Goal: Information Seeking & Learning: Learn about a topic

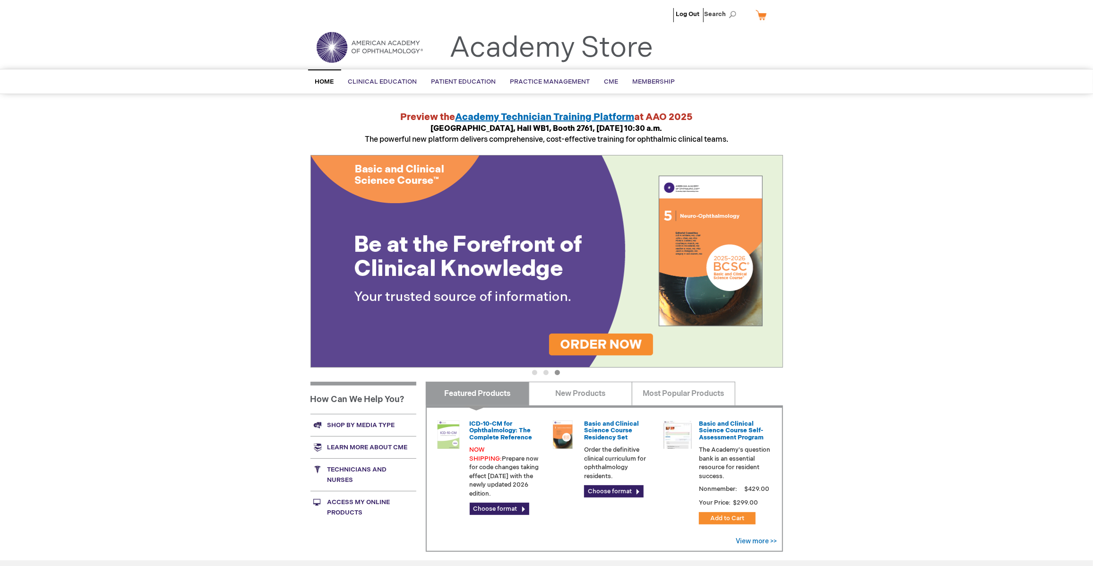
type input "MJTsang"
click at [168, 465] on div "Log Out Search My Cart CLOSE RECENTLY ADDED ITEM(S) Close There are no items in…" at bounding box center [546, 355] width 1093 height 710
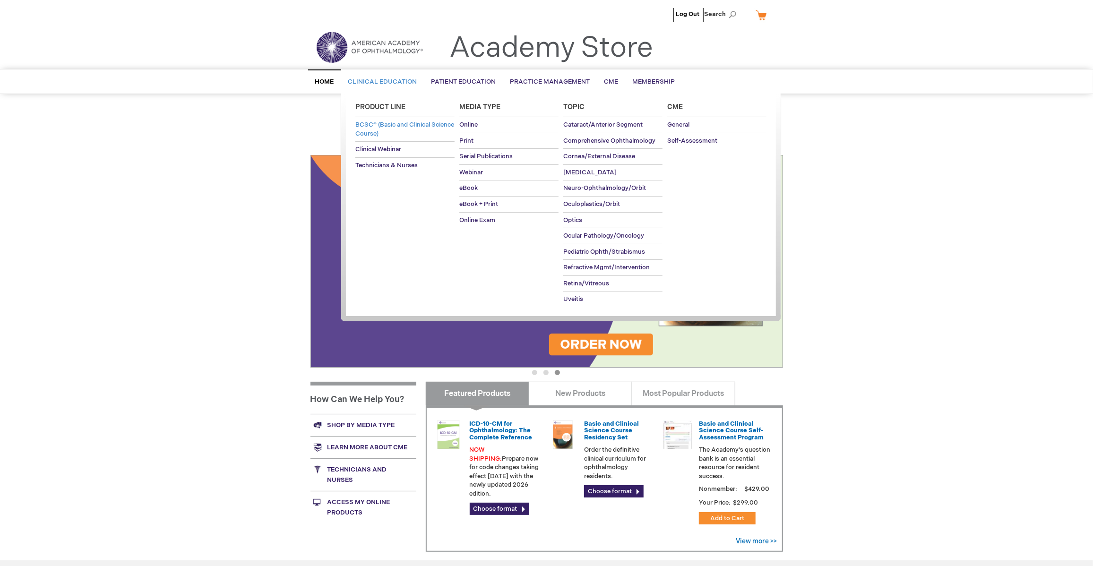
click at [388, 124] on span "BCSC® (Basic and Clinical Science Course)" at bounding box center [404, 129] width 99 height 17
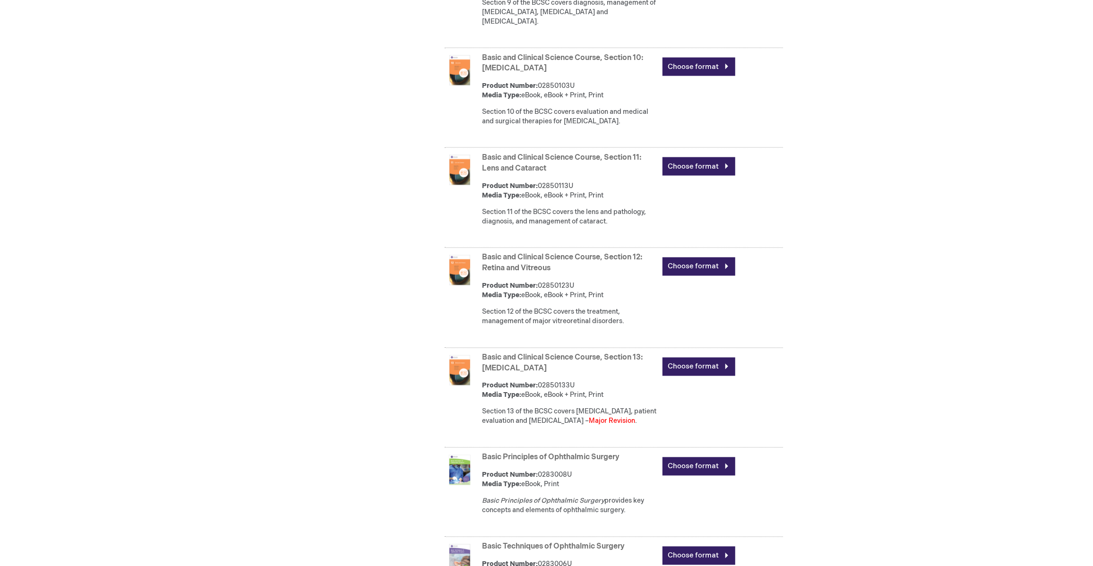
scroll to position [1395, 0]
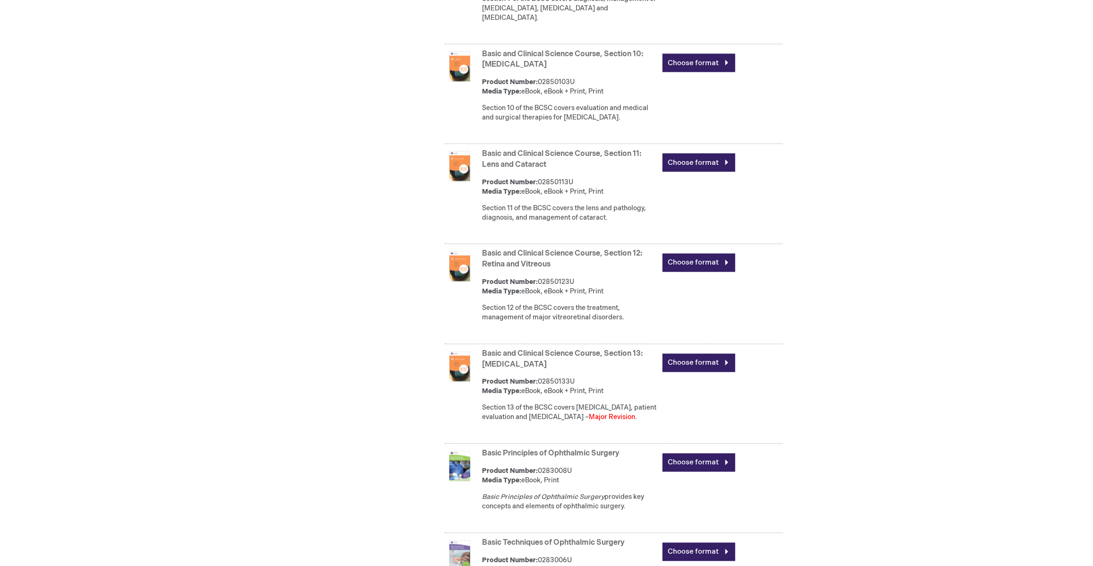
type input "MJTsang"
click at [583, 377] on div "Product Number: 02850133U Media Type: eBook, eBook + Print, Print" at bounding box center [569, 386] width 175 height 19
drag, startPoint x: 578, startPoint y: 360, endPoint x: 540, endPoint y: 361, distance: 37.8
click at [540, 377] on div "Product Number: 02850133U Media Type: eBook, eBook + Print, Print" at bounding box center [569, 386] width 175 height 19
copy div "02850133U"
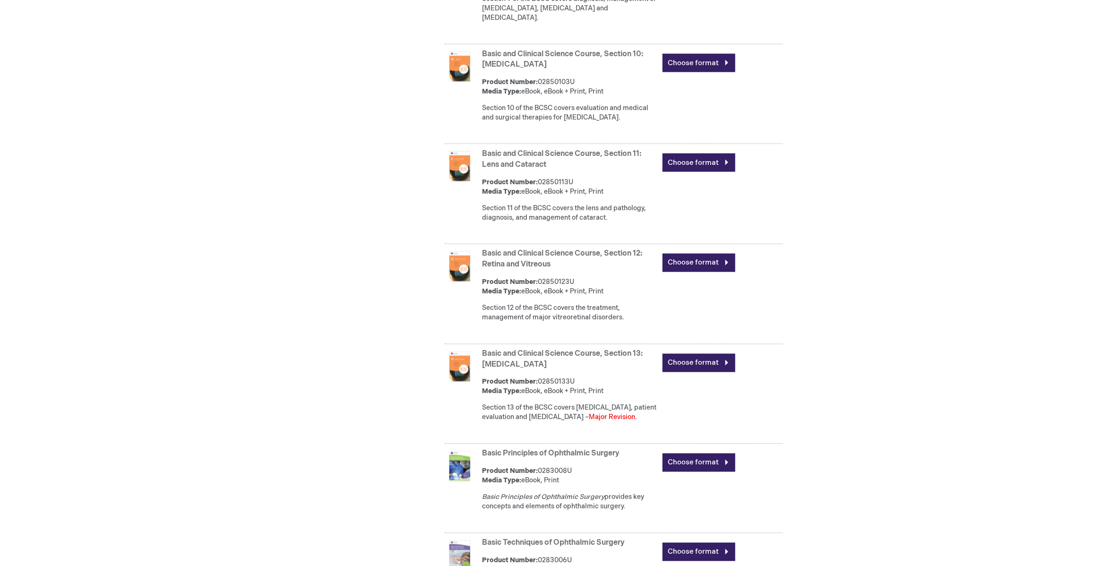
click at [532, 350] on link "Basic and Clinical Science Course, Section 13: [MEDICAL_DATA]" at bounding box center [562, 360] width 161 height 20
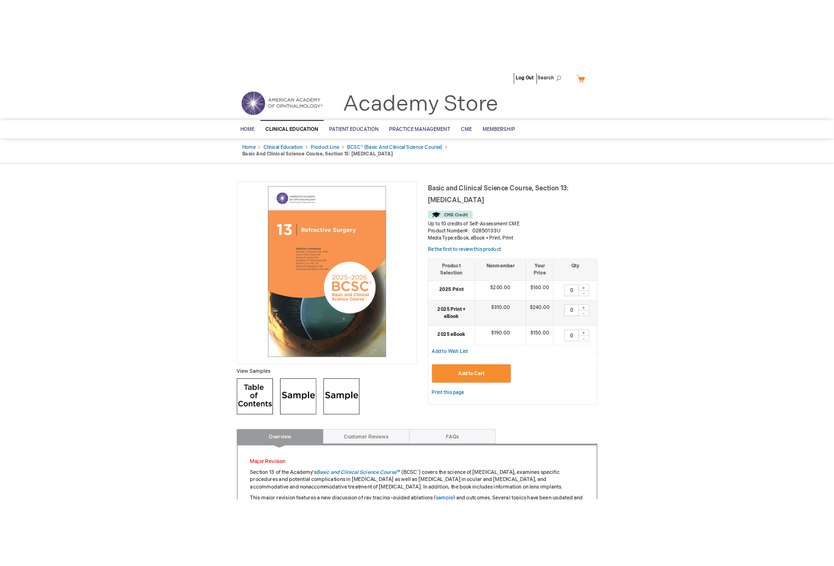
scroll to position [157, 0]
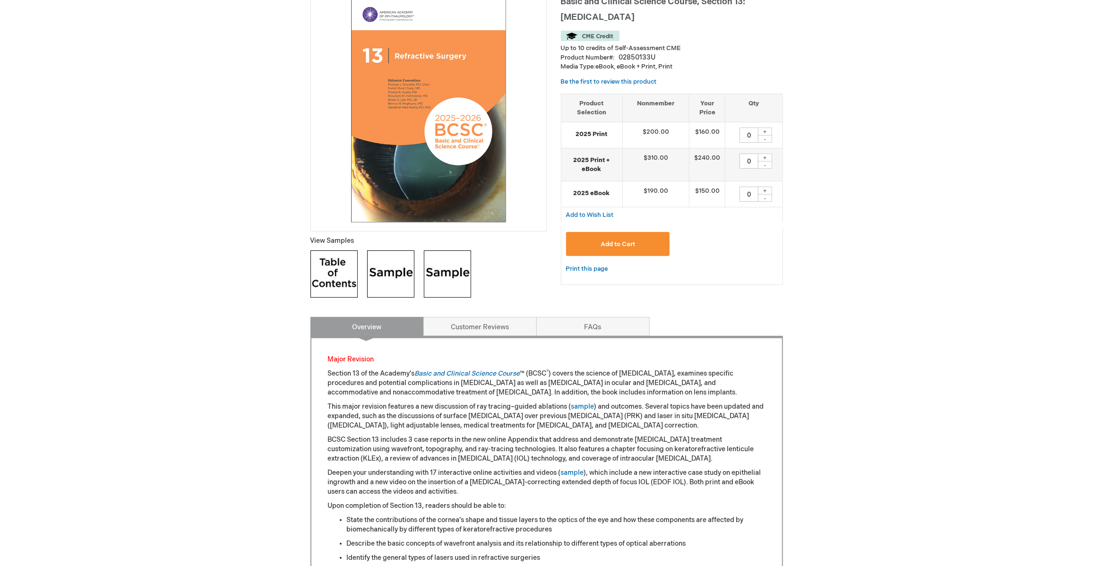
type input "MJTsang"
click at [387, 265] on img at bounding box center [390, 273] width 47 height 47
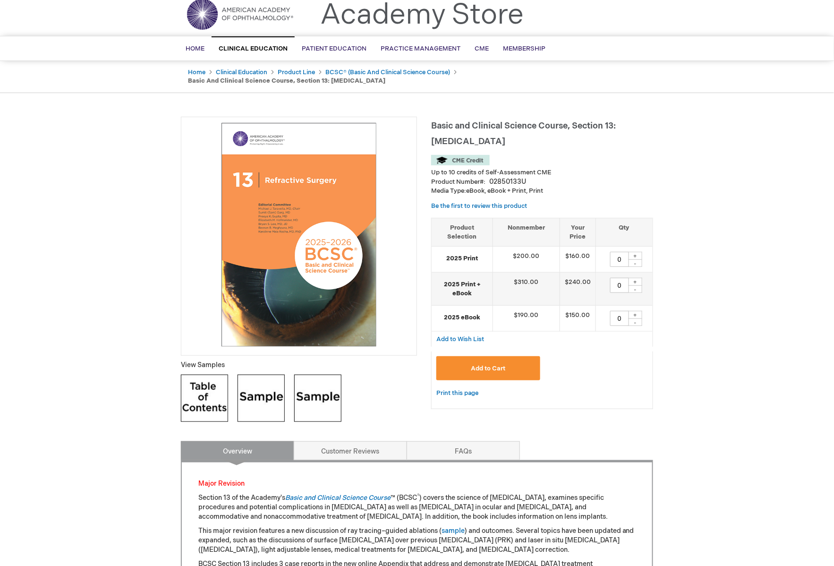
scroll to position [0, 0]
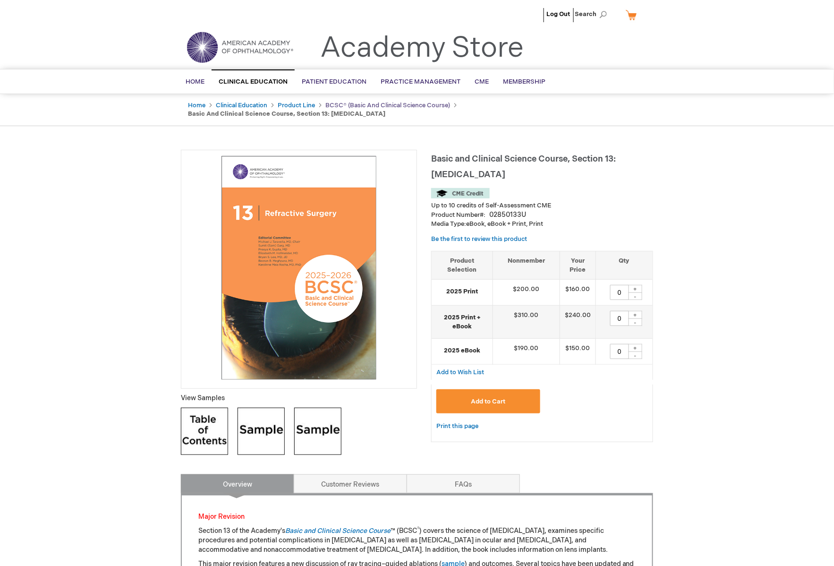
click at [340, 104] on link "BCSC® (Basic and Clinical Science Course)" at bounding box center [387, 106] width 125 height 8
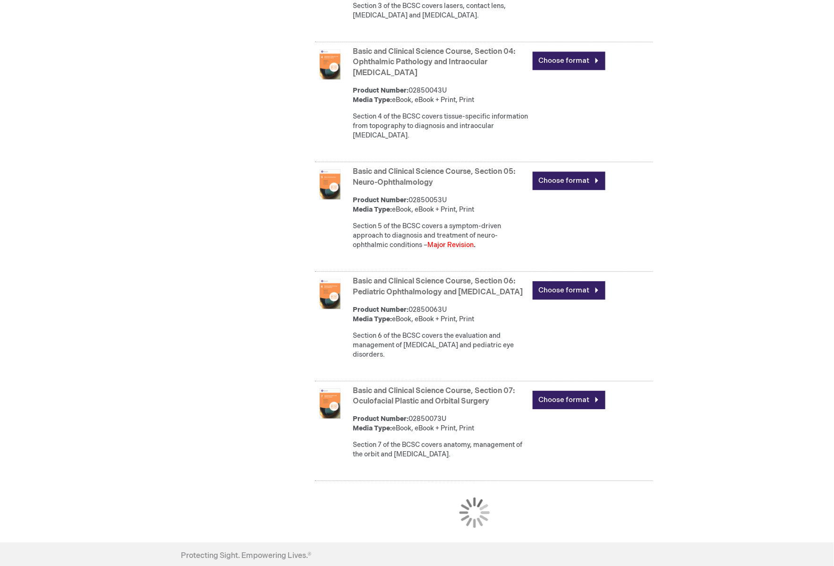
scroll to position [865, 0]
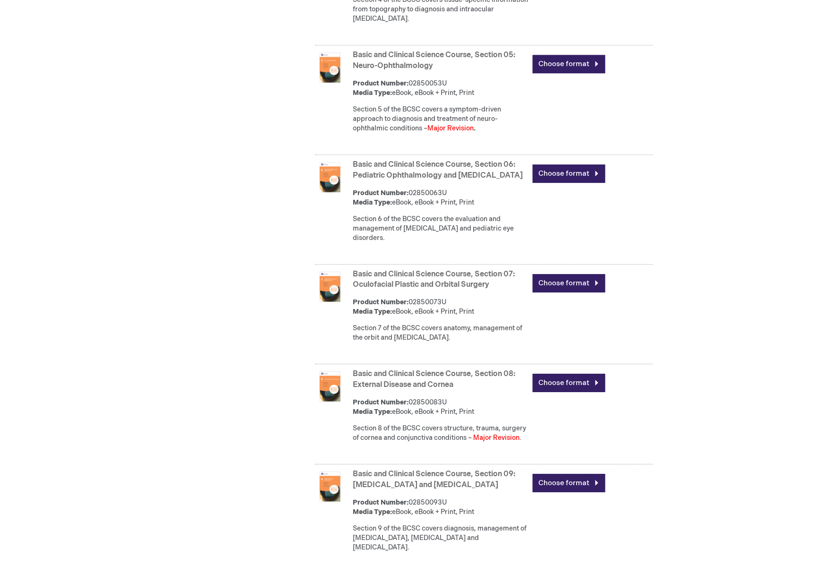
type input "MJTsang"
click at [423, 369] on link "Basic and Clinical Science Course, Section 08: External Disease and Cornea" at bounding box center [434, 379] width 163 height 20
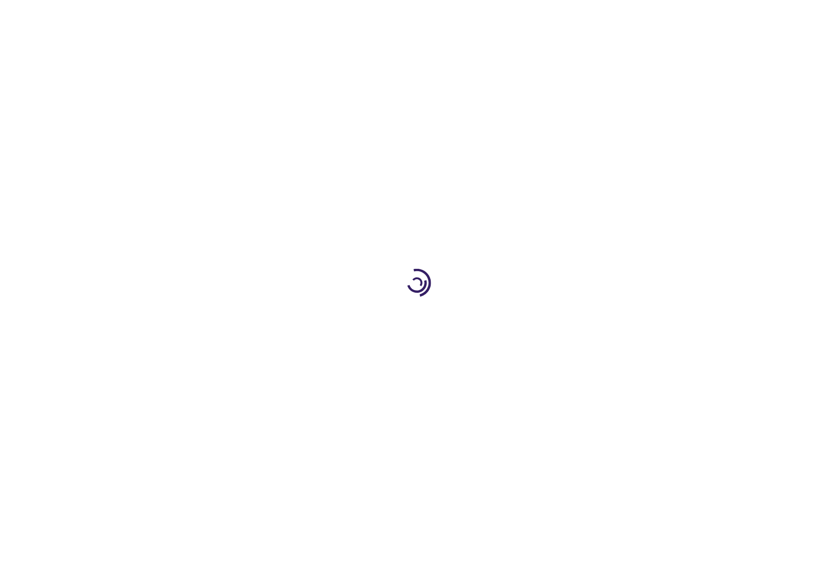
type input "0"
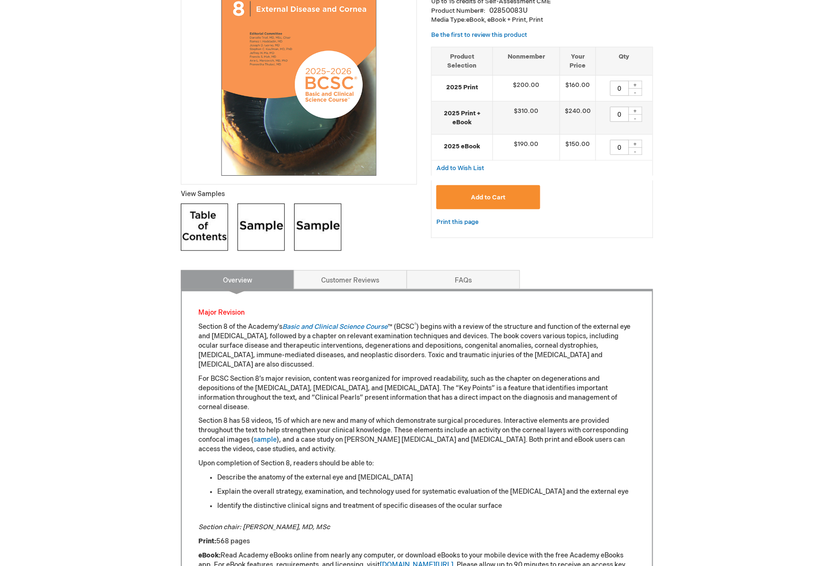
scroll to position [210, 0]
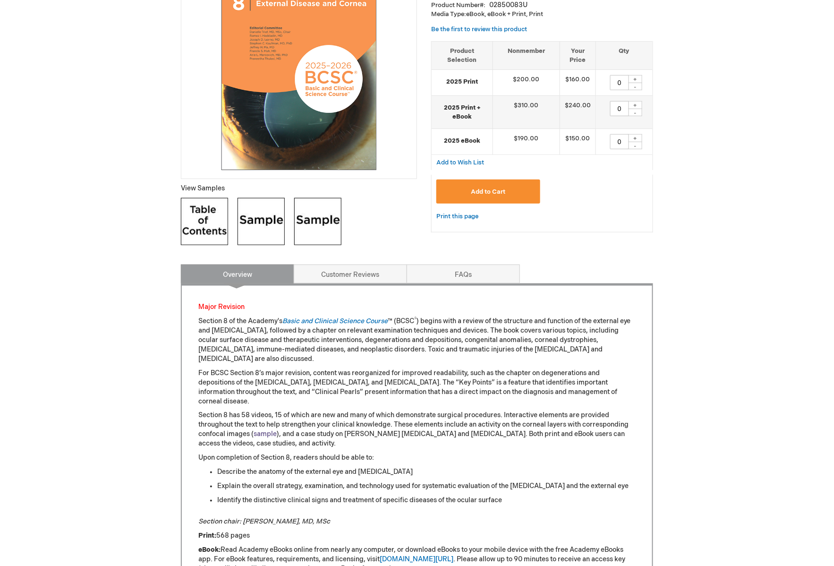
type input "MJTsang"
click at [272, 430] on link "sample" at bounding box center [265, 434] width 23 height 8
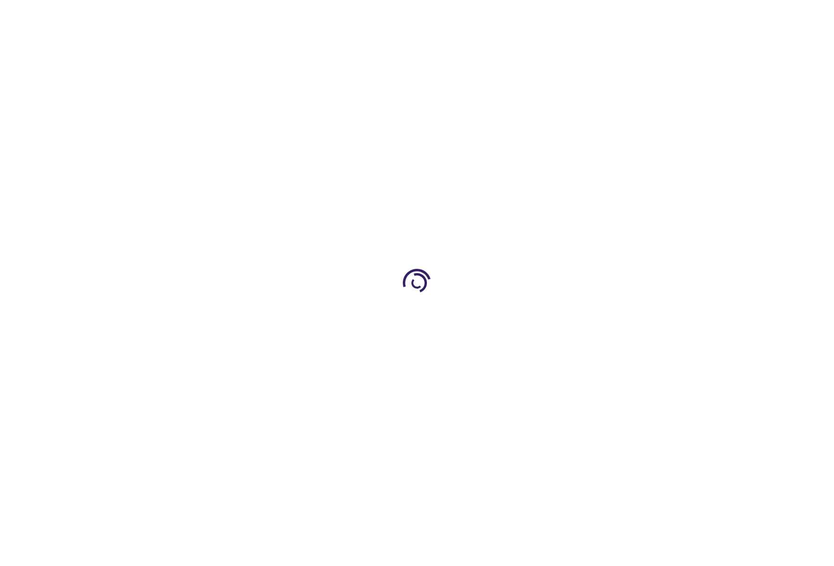
type input "0"
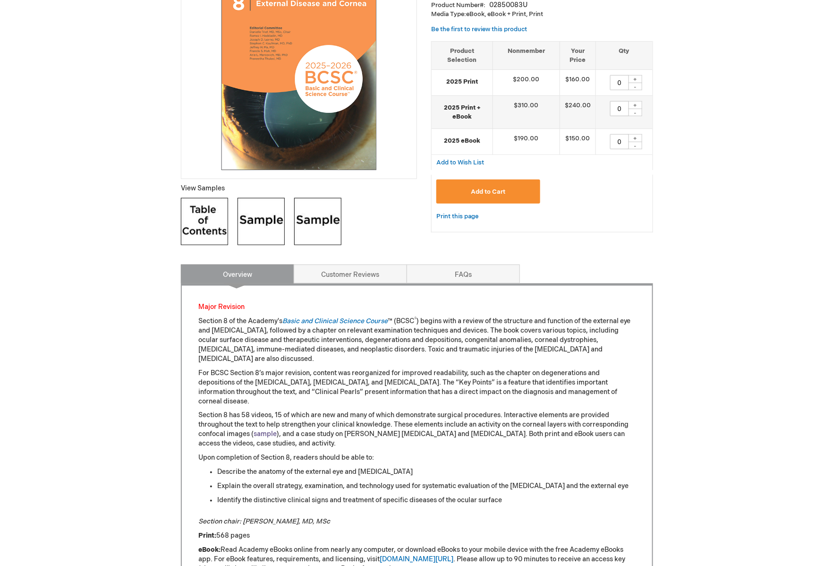
type input "MJTsang"
drag, startPoint x: 253, startPoint y: 423, endPoint x: 268, endPoint y: 422, distance: 15.1
click at [254, 430] on link "sample" at bounding box center [265, 434] width 23 height 8
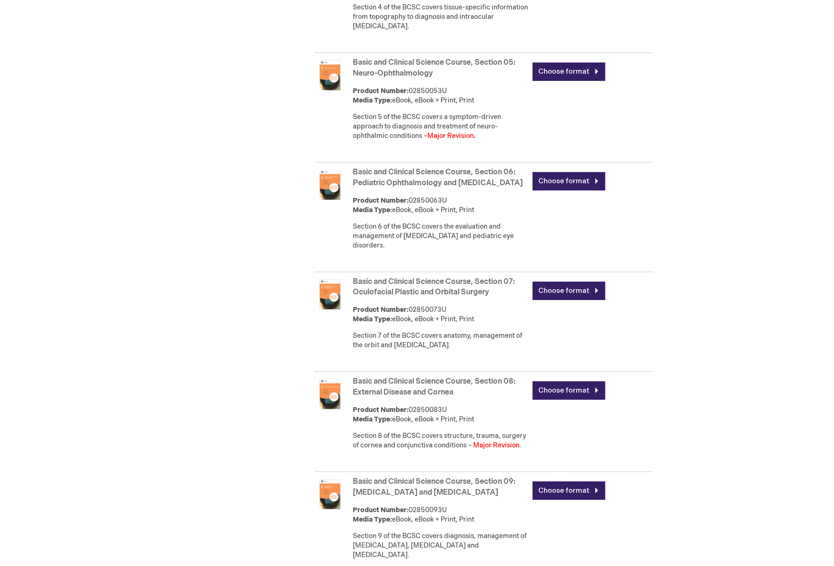
scroll to position [765, 0]
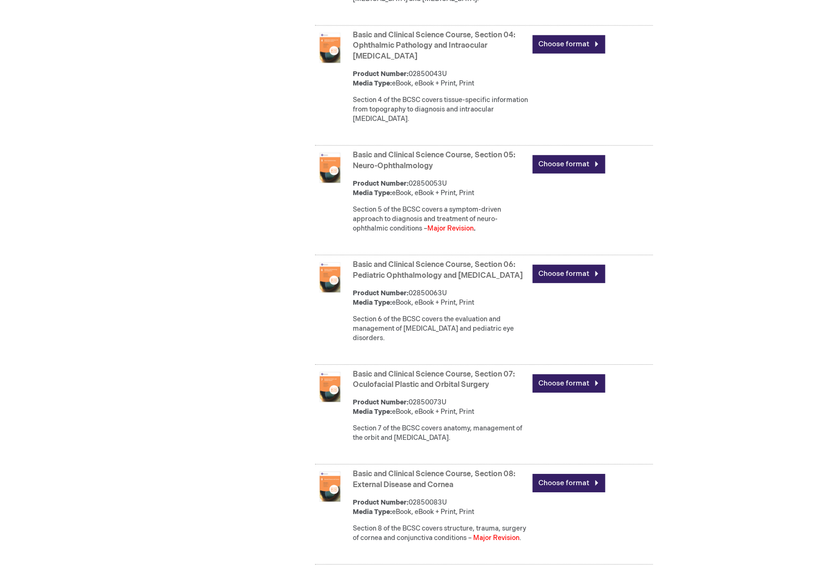
type input "MJTsang"
click at [422, 161] on strong "Basic and Clinical Science Course, Section 05: Neuro-Ophthalmology" at bounding box center [440, 161] width 175 height 22
click at [426, 157] on link "Basic and Clinical Science Course, Section 05: Neuro-Ophthalmology" at bounding box center [434, 161] width 163 height 20
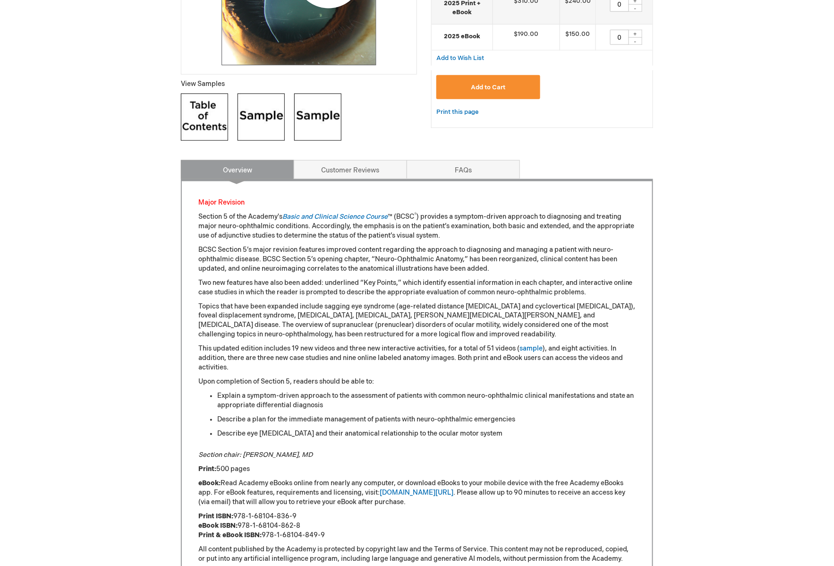
scroll to position [315, 0]
type input "MJTsang"
click at [269, 127] on img at bounding box center [261, 116] width 47 height 47
click at [329, 123] on img at bounding box center [317, 116] width 47 height 47
click at [285, 325] on p "Topics that have been expanded include sagging eye syndrome (age-related distan…" at bounding box center [416, 320] width 437 height 38
